Goal: Navigation & Orientation: Find specific page/section

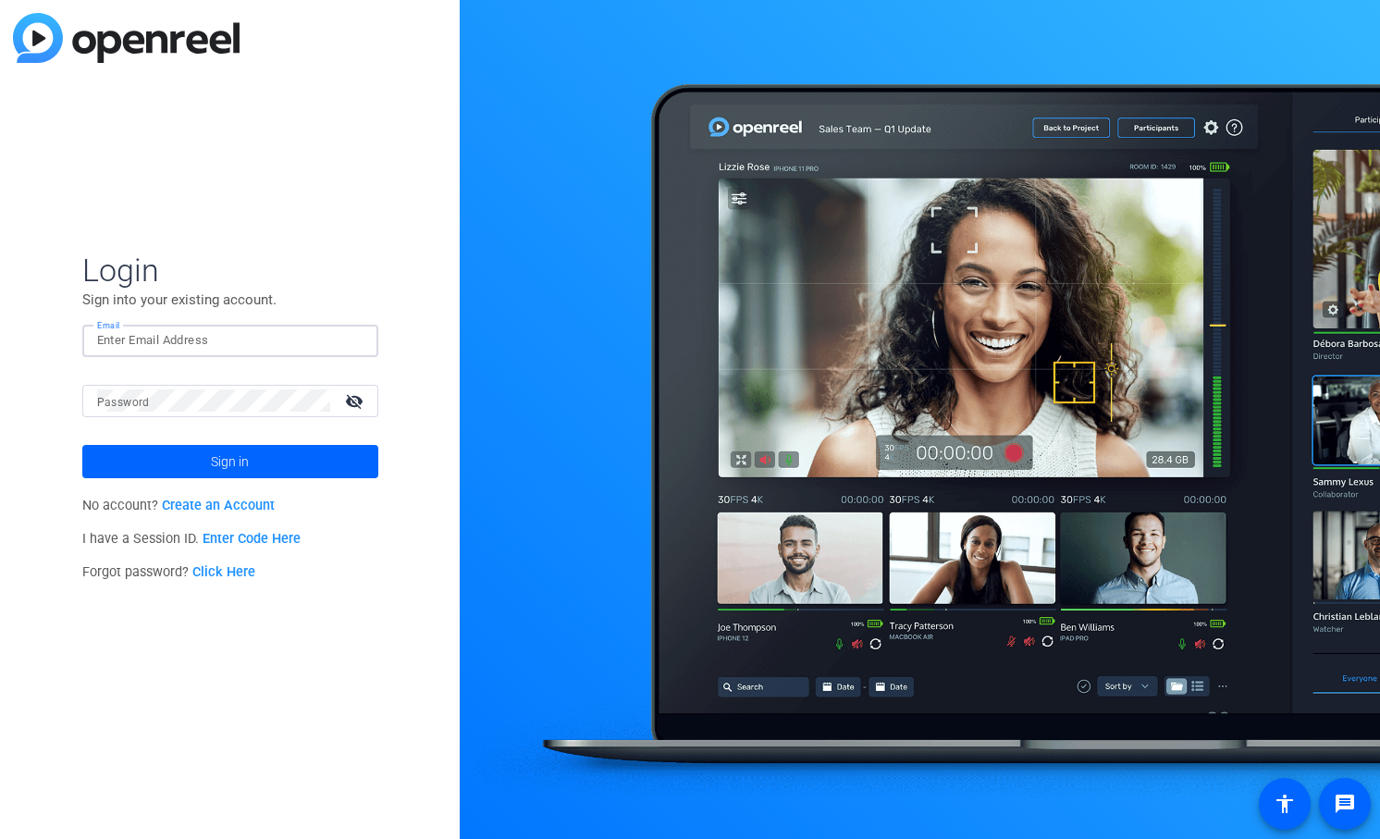
click at [182, 335] on input "Email" at bounding box center [230, 340] width 266 height 22
click at [0, 838] on com-1password-button at bounding box center [0, 839] width 0 height 0
type input "lars.hoeppner@mmpro.de"
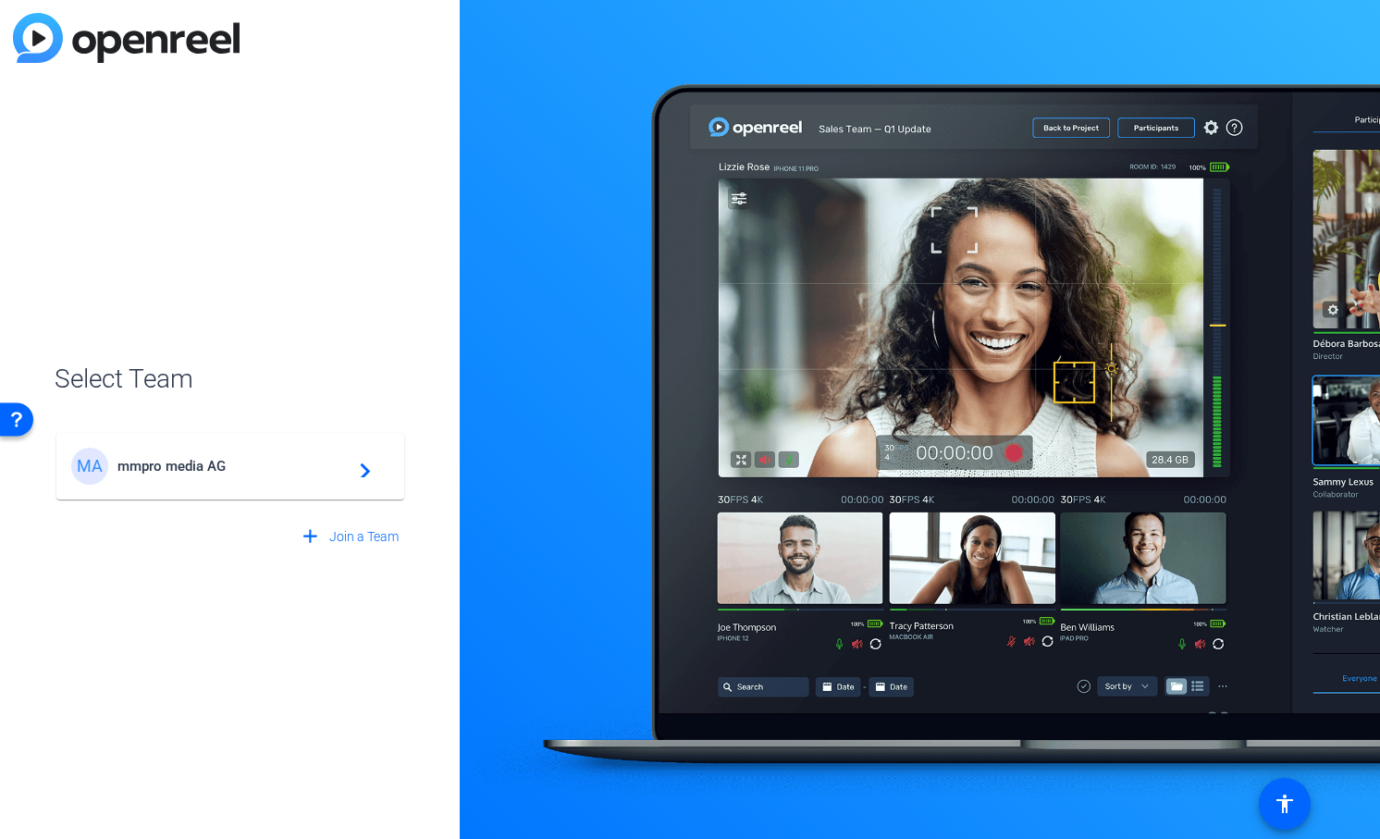
click at [263, 480] on div "MA mmpro media AG navigate_next" at bounding box center [230, 466] width 318 height 37
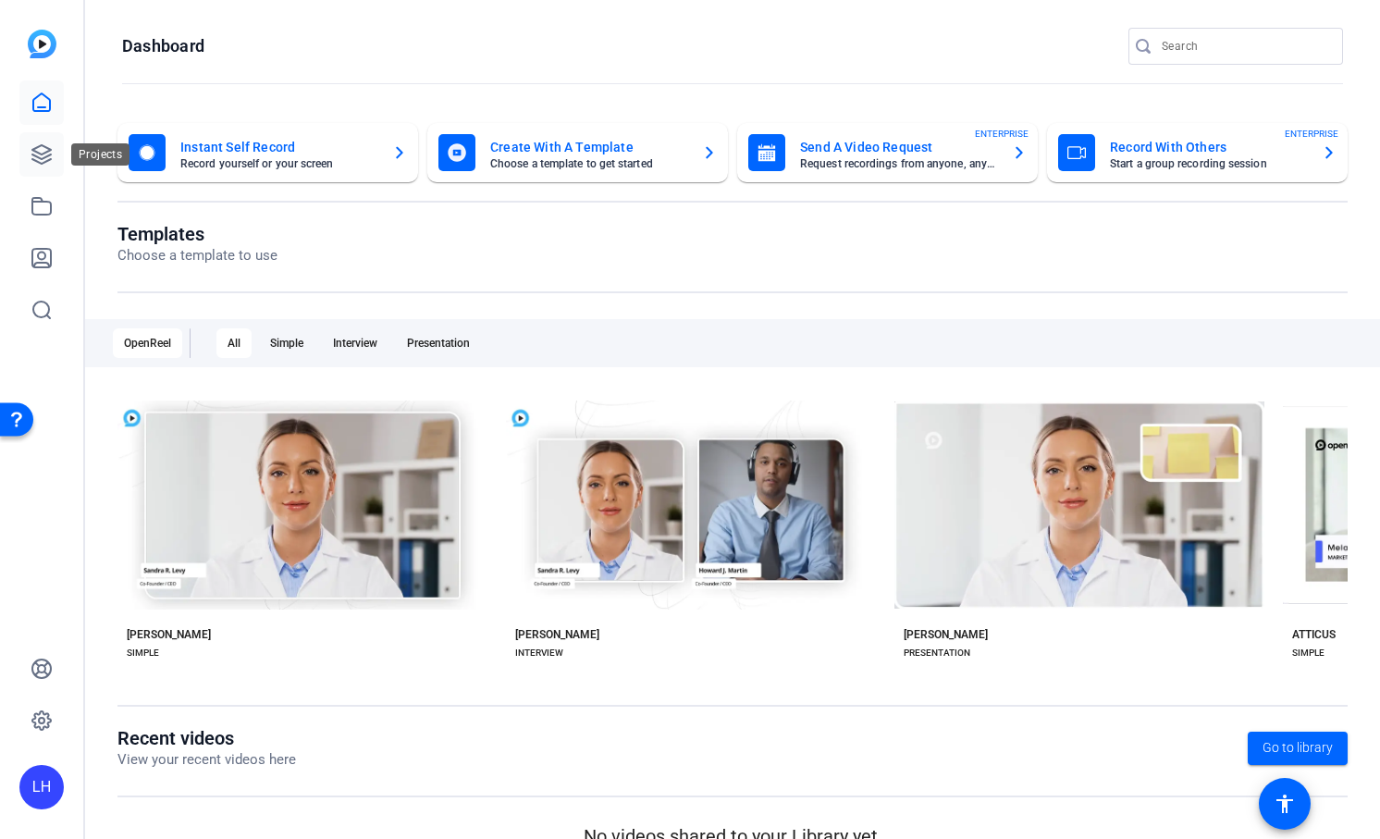
click at [35, 166] on link at bounding box center [41, 154] width 44 height 44
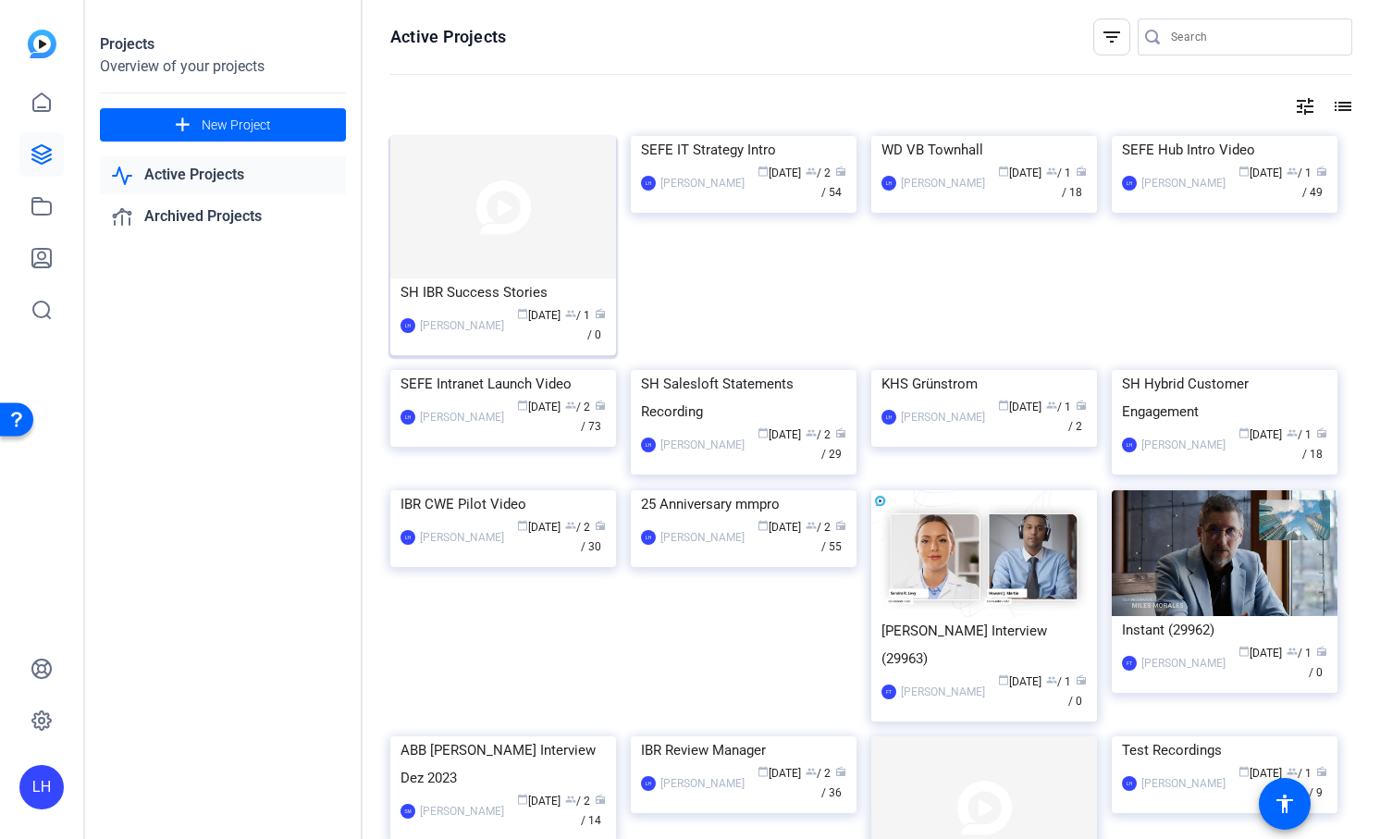
click at [547, 238] on img at bounding box center [503, 207] width 226 height 142
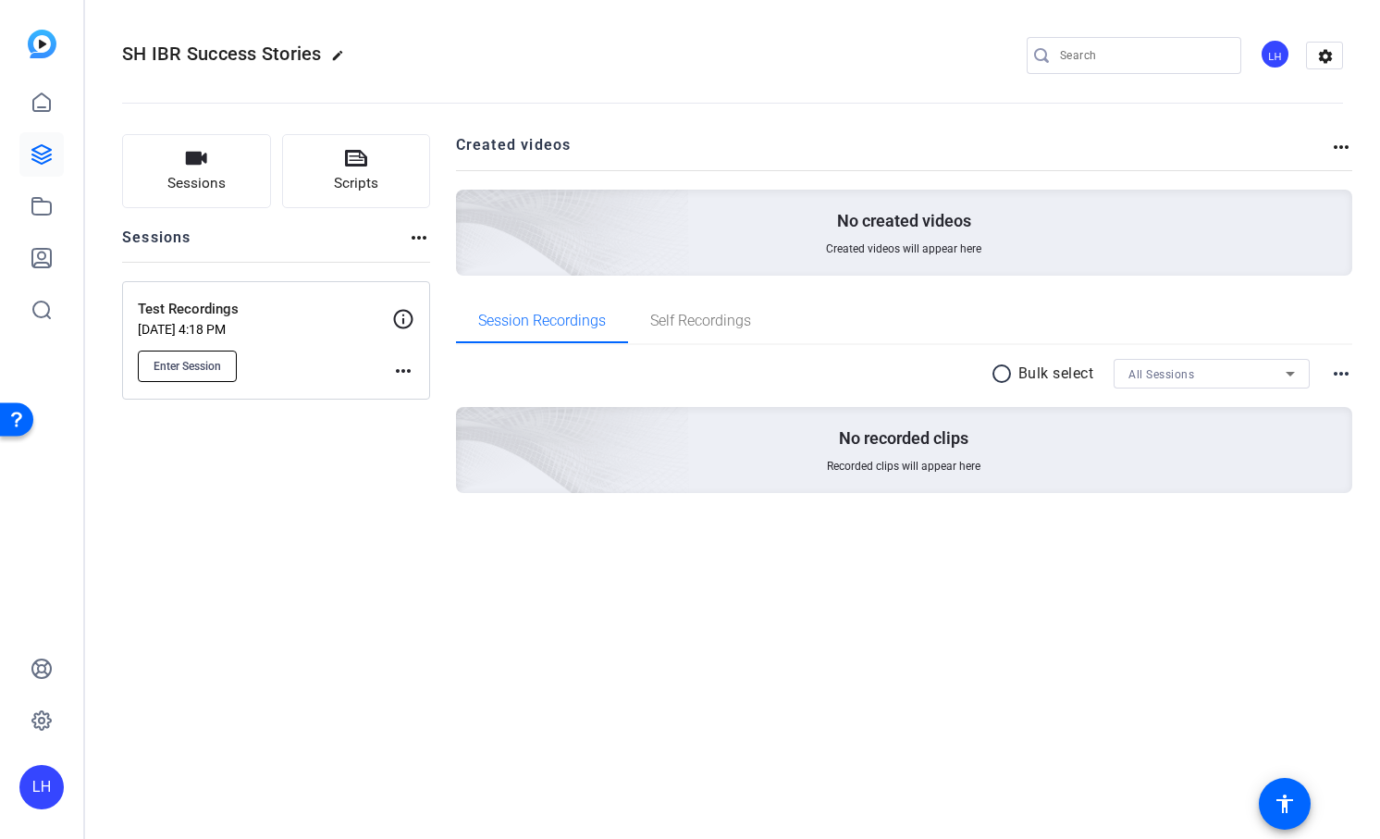
click at [197, 365] on span "Enter Session" at bounding box center [186, 366] width 67 height 15
